Goal: Information Seeking & Learning: Understand process/instructions

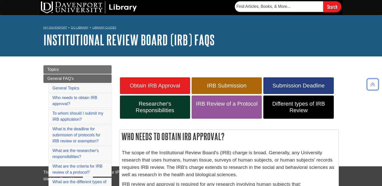
scroll to position [244, 0]
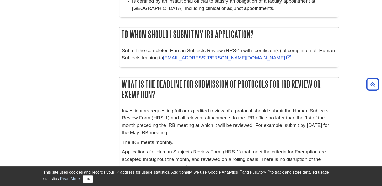
click at [235, 105] on div "Investigators requesting full or expedited review of a protocol should submit t…" at bounding box center [228, 140] width 219 height 71
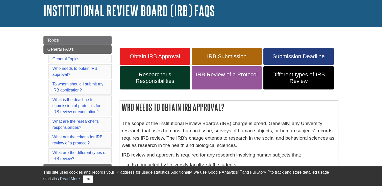
scroll to position [30, 0]
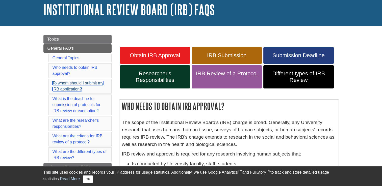
click at [83, 82] on link "To whom should I submit my IRB application?" at bounding box center [78, 86] width 51 height 10
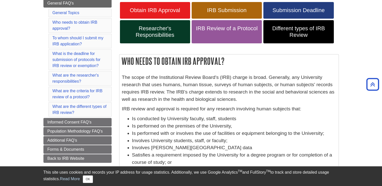
scroll to position [70, 0]
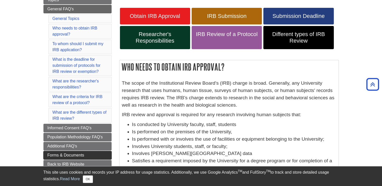
click at [56, 155] on span "Forms & Documents" at bounding box center [65, 155] width 37 height 4
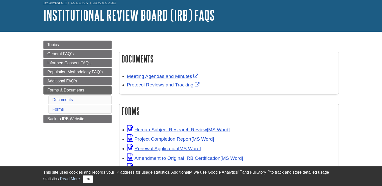
scroll to position [40, 0]
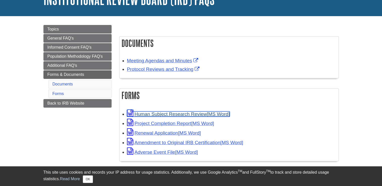
click at [197, 113] on link "Human Subject Research Review" at bounding box center [178, 114] width 103 height 5
click at [227, 24] on div "Topics General FAQ's Informed Consent FAQ's Population Methodology FAQ's Additi…" at bounding box center [191, 104] width 303 height 170
